Goal: Obtain resource: Download file/media

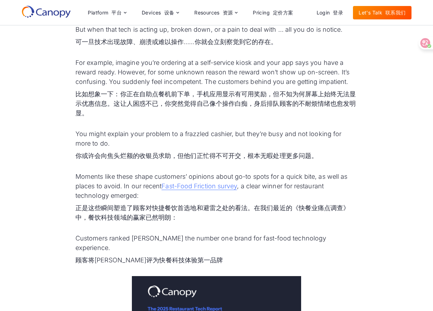
scroll to position [436, 0]
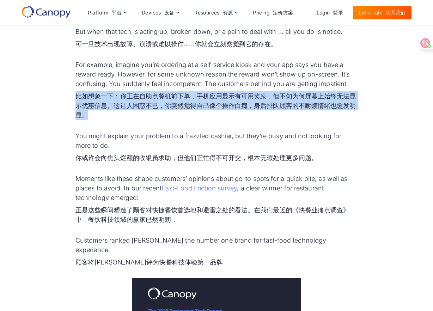
drag, startPoint x: 195, startPoint y: 91, endPoint x: 187, endPoint y: 113, distance: 23.8
click at [187, 113] on p "For example, imagine you’re ordering at a self-service kiosk and your app says …" at bounding box center [216, 91] width 282 height 63
click at [186, 112] on font "比如想象一下：你正在自助点餐机前下单，手机应用显示有可用奖励，但不知为何屏幕上始终无法显示优惠信息。这让人困惑不已，你突然觉得自己像个操作白痴，身后排队顾客的…" at bounding box center [216, 105] width 282 height 29
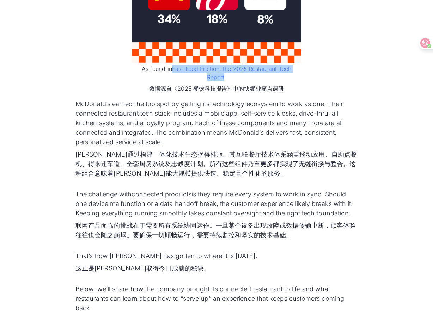
scroll to position [836, 0]
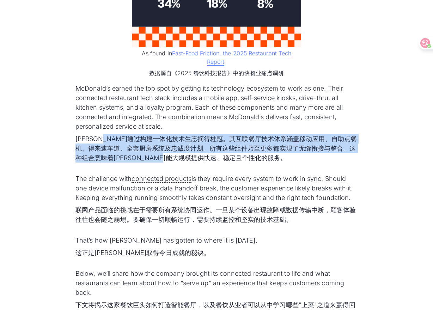
drag, startPoint x: 120, startPoint y: 130, endPoint x: 224, endPoint y: 147, distance: 105.3
click at [224, 147] on font "[PERSON_NAME]通过构建一体化技术生态摘得桂冠。其互联餐厅技术体系涵盖移动应用、自助点餐机、得来速车道、全套厨房系统及忠诚度计划。所有这些组件乃至更…" at bounding box center [216, 148] width 282 height 29
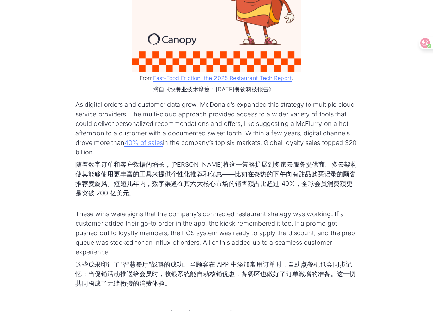
scroll to position [1866, 0]
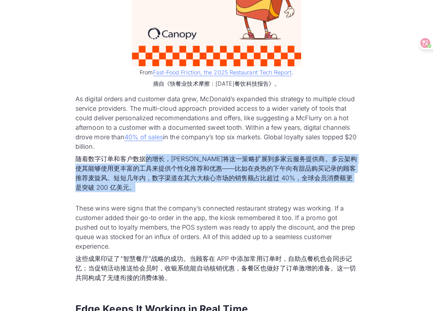
drag, startPoint x: 147, startPoint y: 152, endPoint x: 148, endPoint y: 190, distance: 38.1
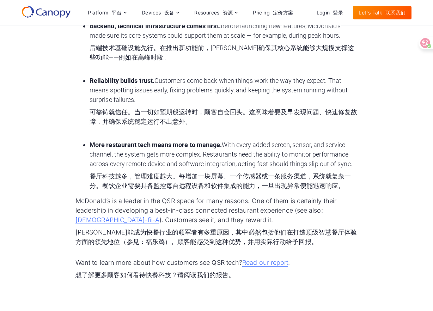
scroll to position [3000, 0]
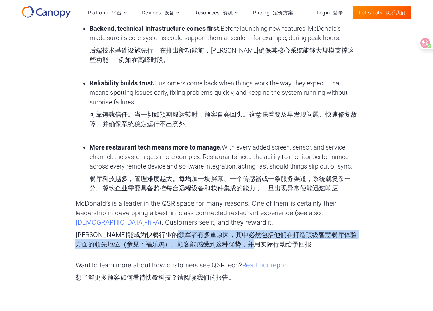
drag, startPoint x: 211, startPoint y: 178, endPoint x: 308, endPoint y: 194, distance: 97.4
click at [308, 198] on p "McDonald’s is a leader in the QSR space for many reasons. One of them is certai…" at bounding box center [216, 224] width 282 height 53
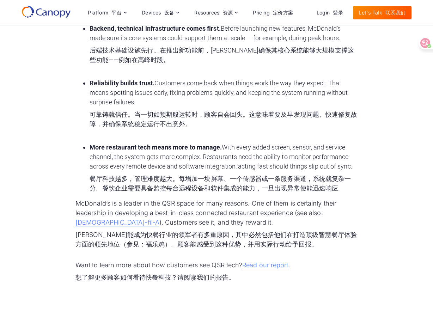
click at [307, 198] on p "McDonald’s is a leader in the QSR space for many reasons. One of them is certai…" at bounding box center [216, 224] width 282 height 53
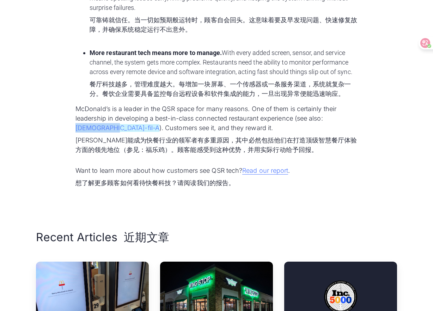
scroll to position [3095, 0]
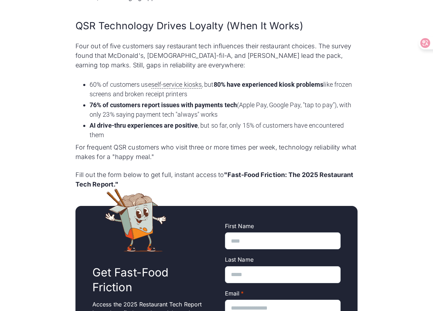
scroll to position [413, 0]
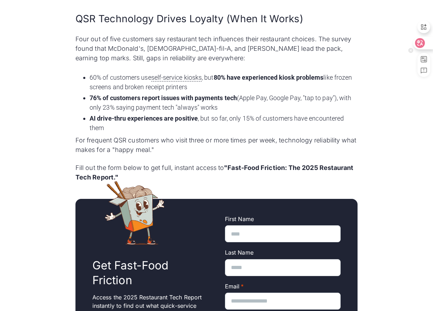
click at [429, 44] on div at bounding box center [422, 43] width 19 height 13
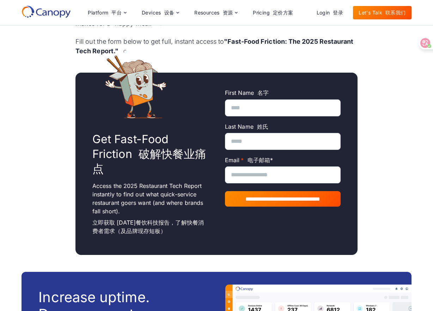
scroll to position [695, 0]
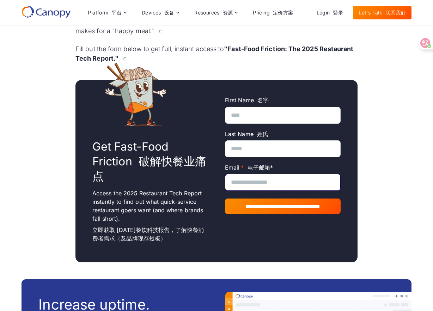
click at [258, 174] on input "Email * 电子邮箱*" at bounding box center [283, 182] width 116 height 17
type input "**********"
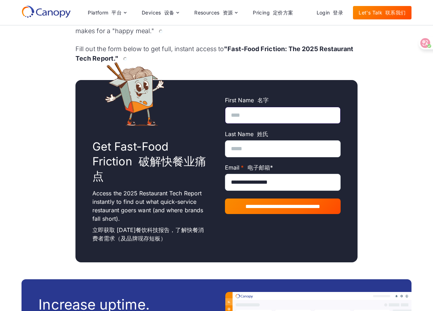
type input "********"
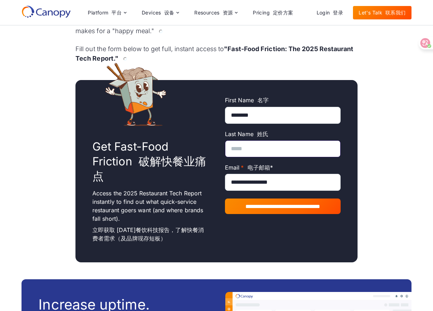
type input "*********"
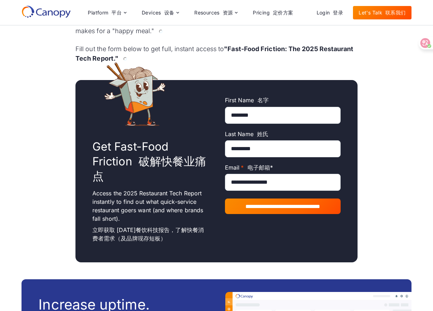
click at [271, 198] on input "**********" at bounding box center [283, 205] width 116 height 15
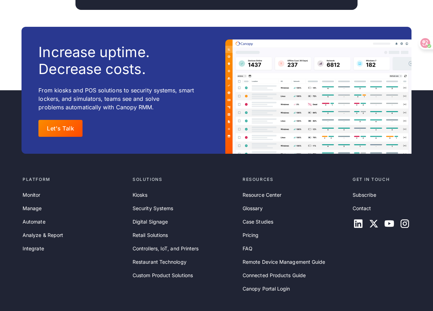
scroll to position [1065, 0]
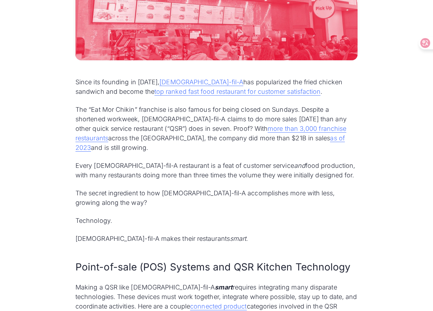
scroll to position [366, 0]
